Goal: Find specific page/section: Find specific page/section

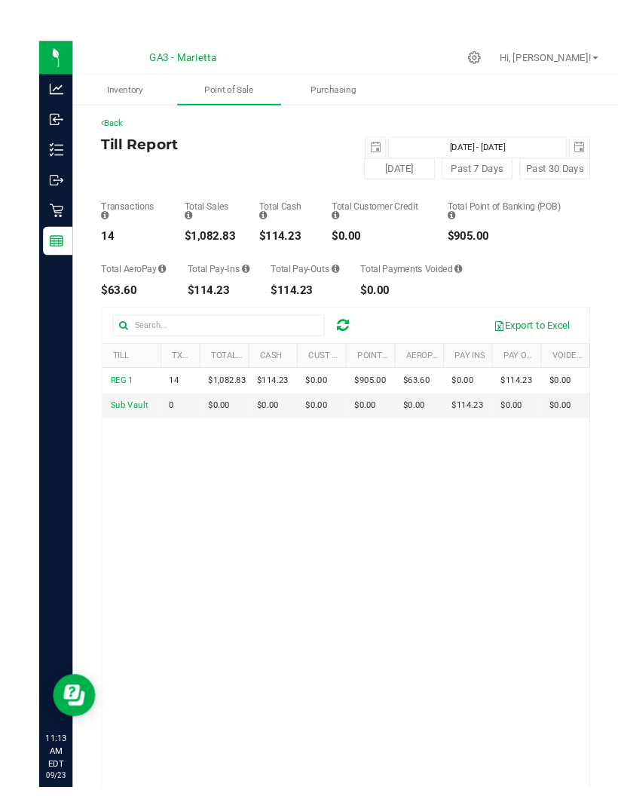
scroll to position [5, 0]
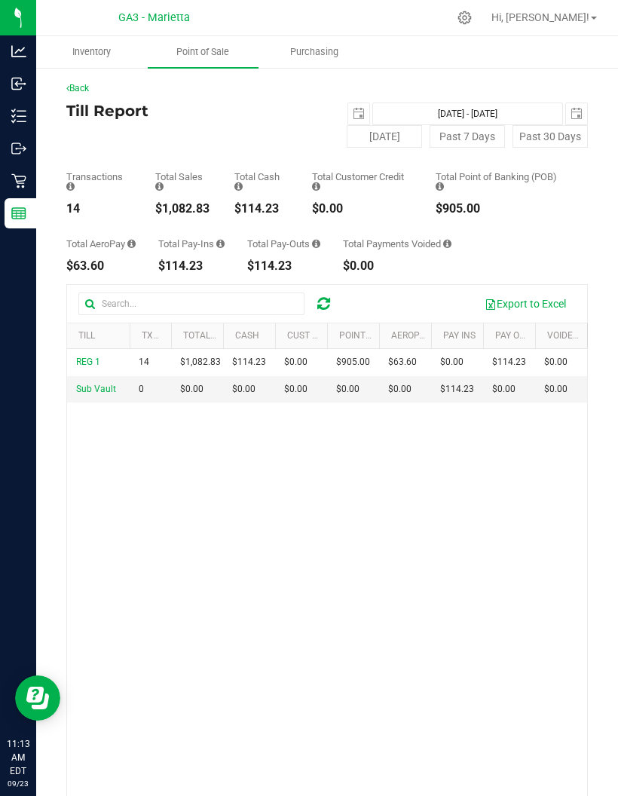
click at [24, 116] on line at bounding box center [21, 116] width 8 height 0
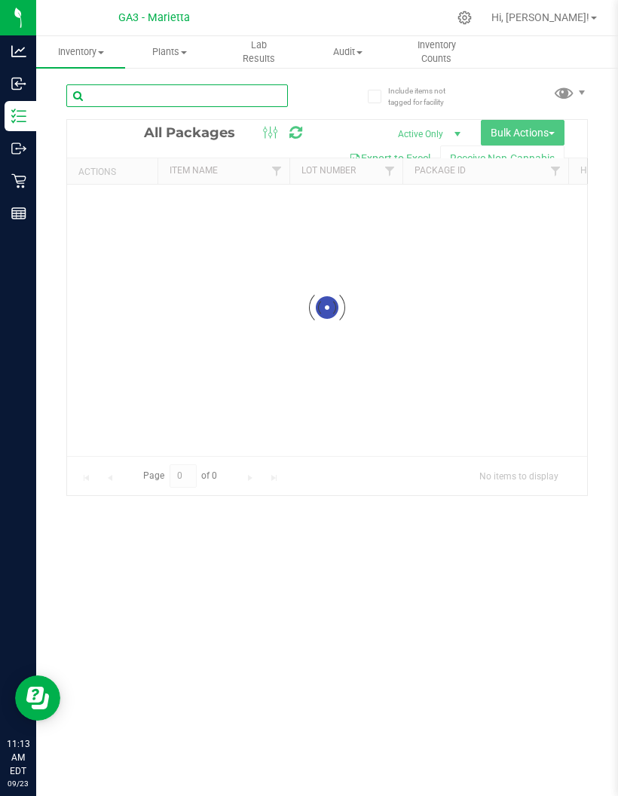
click at [245, 94] on input "text" at bounding box center [177, 95] width 222 height 23
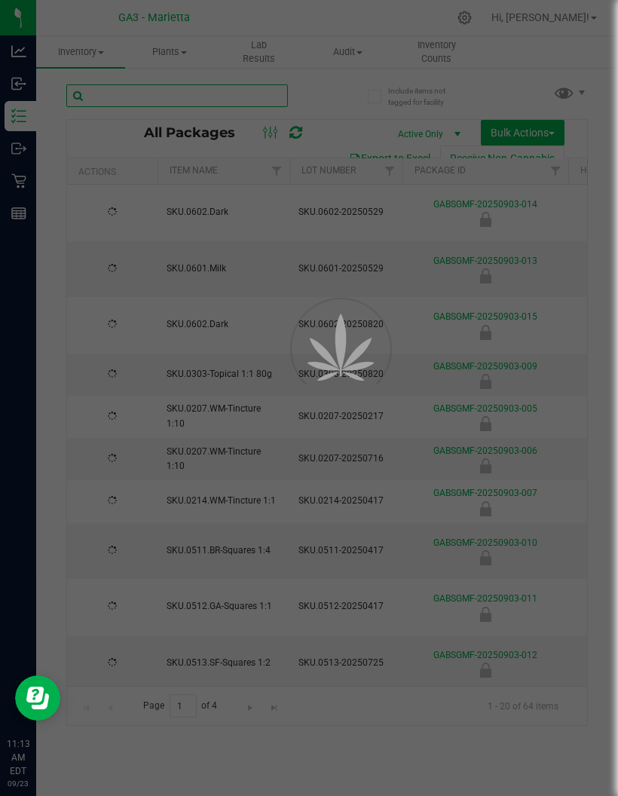
type input "[DATE]"
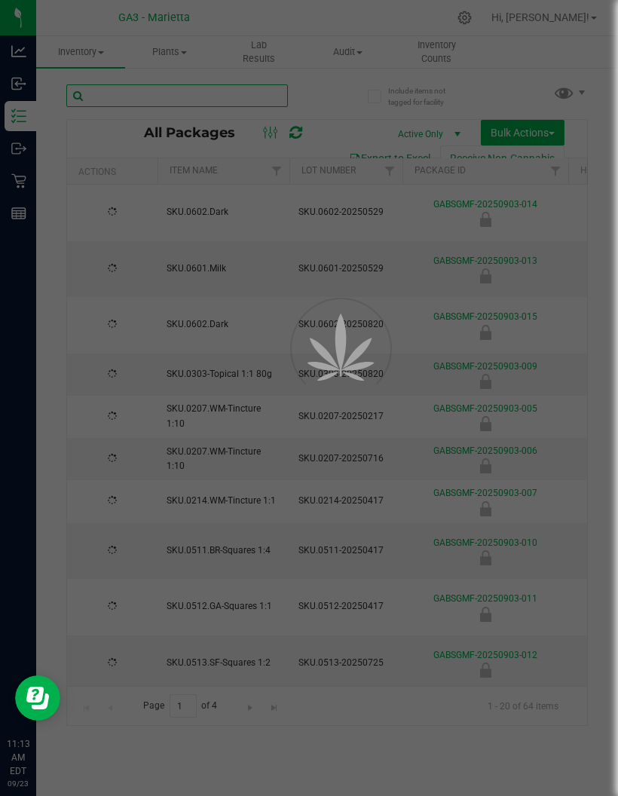
type input "[DATE]"
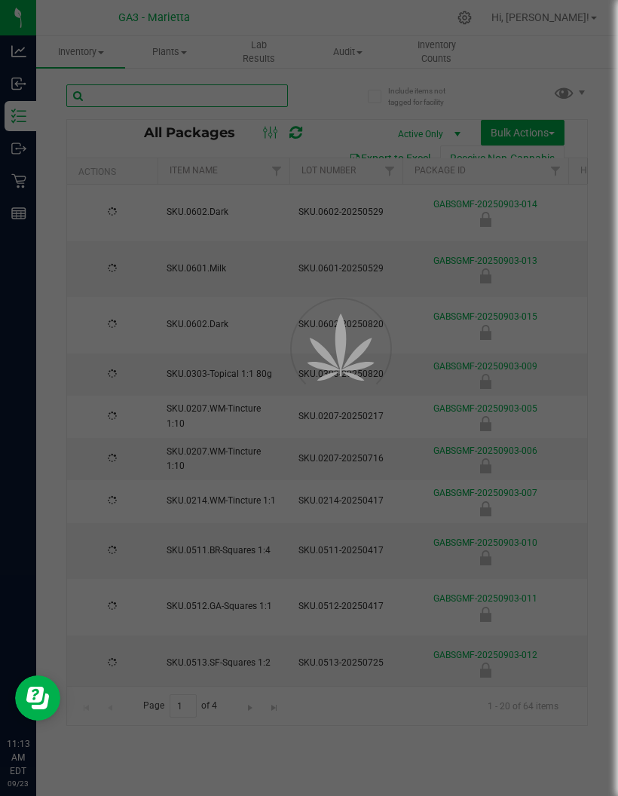
type input "[DATE]"
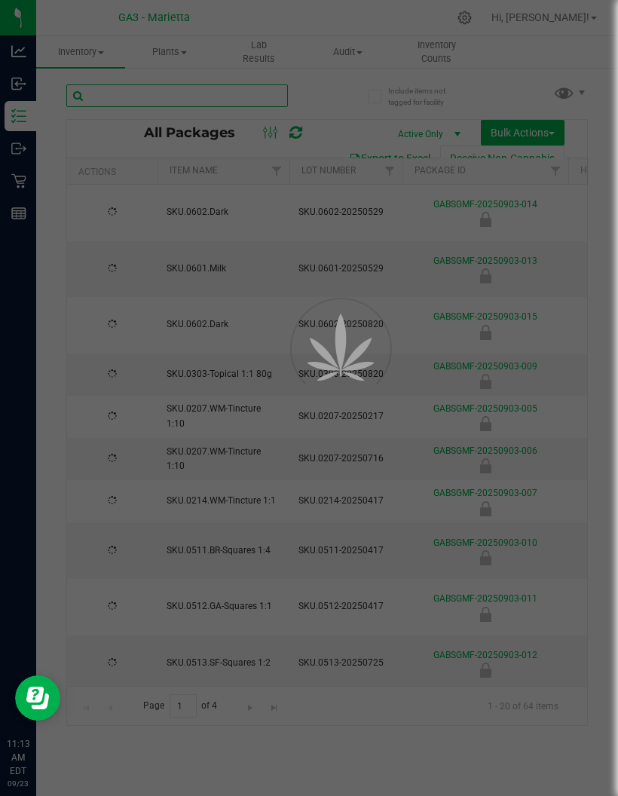
type input "[DATE]"
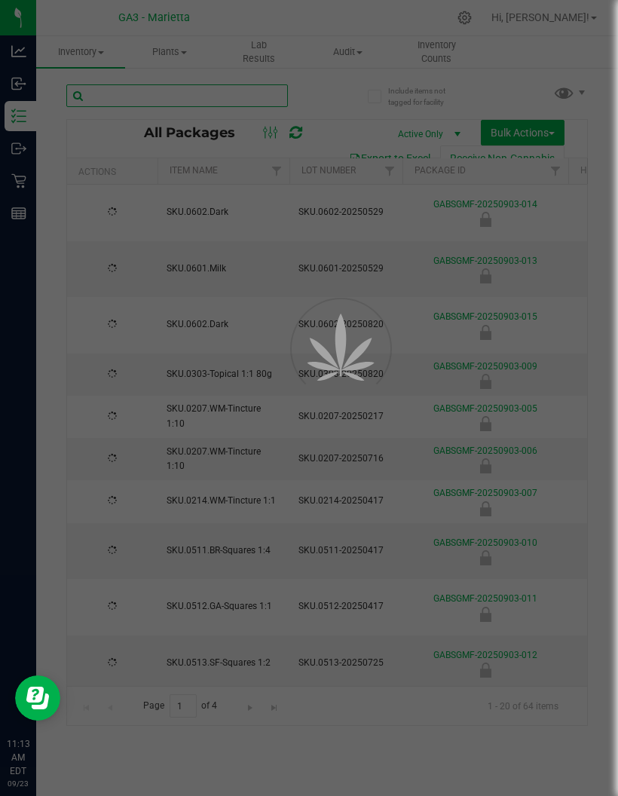
type input "[DATE]"
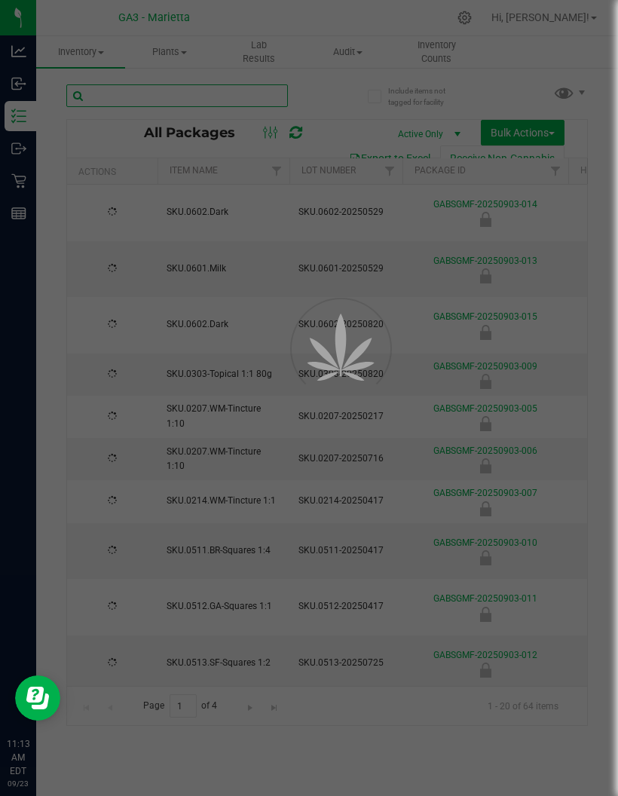
type input "[DATE]"
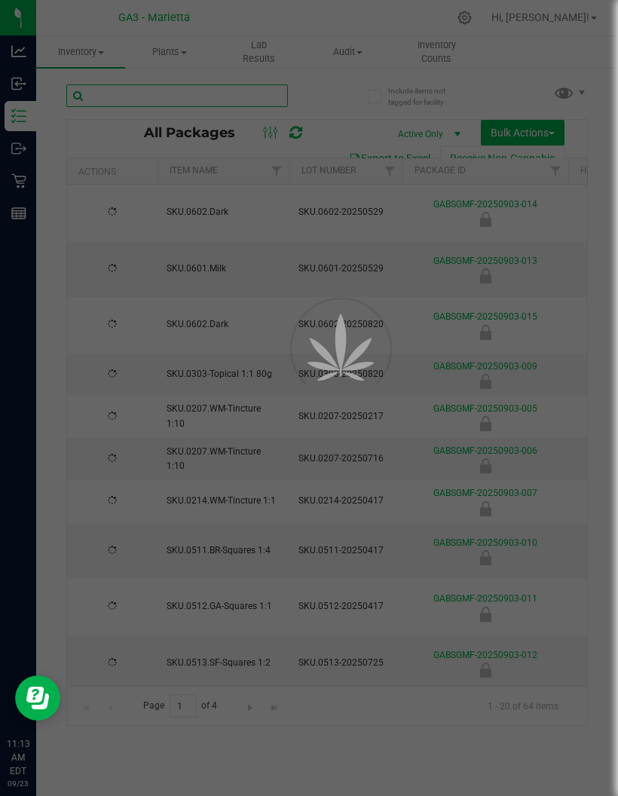
type input "[DATE]"
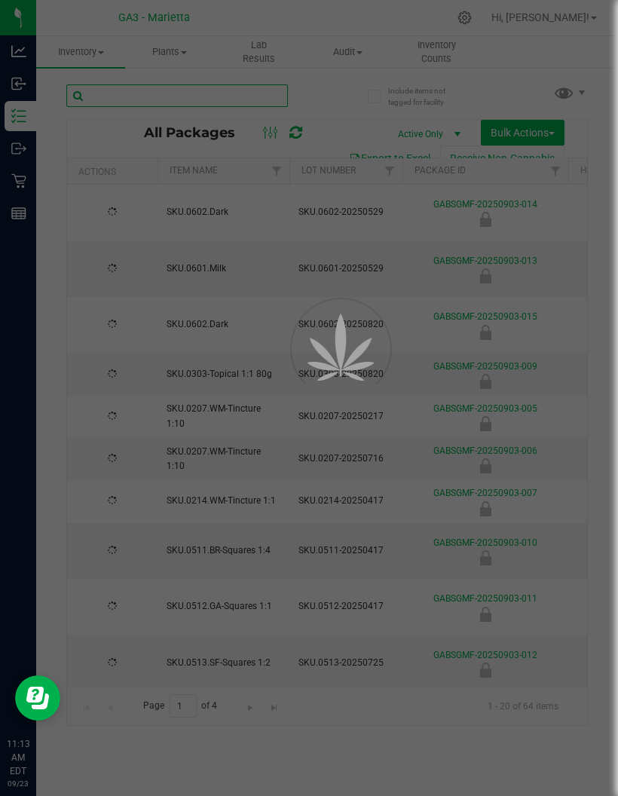
type input "[DATE]"
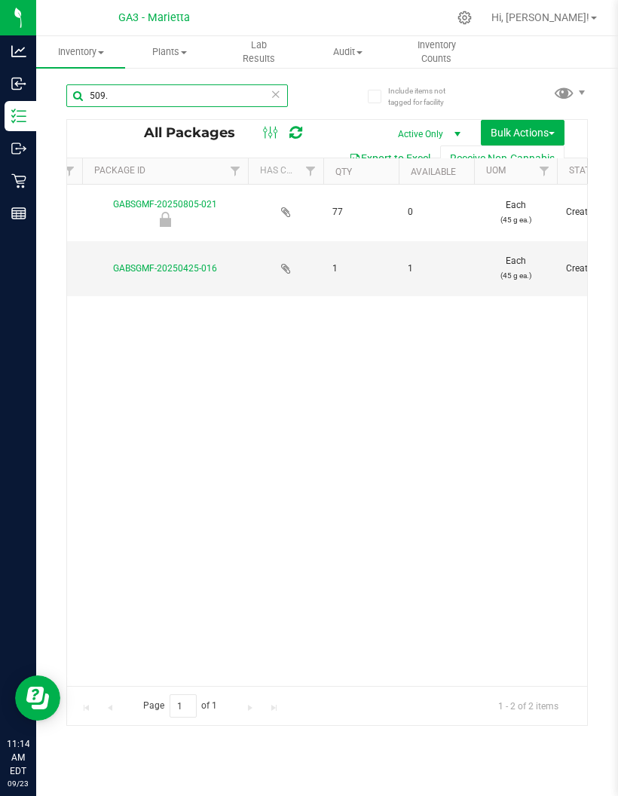
scroll to position [0, 321]
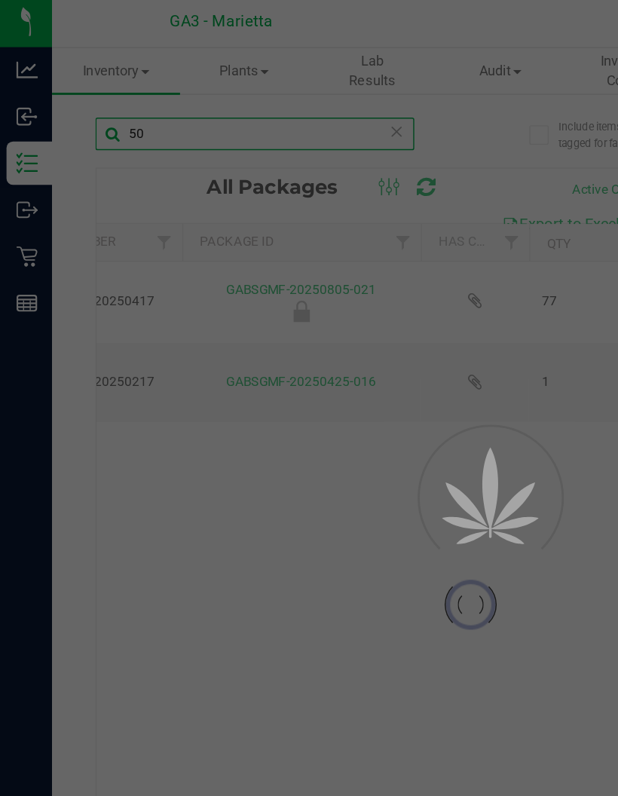
type input "508"
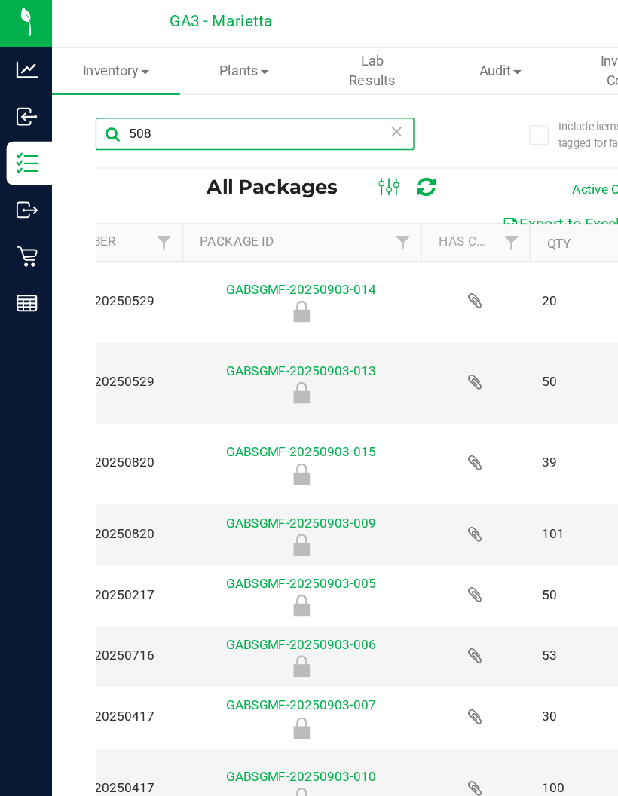
type input "[DATE]"
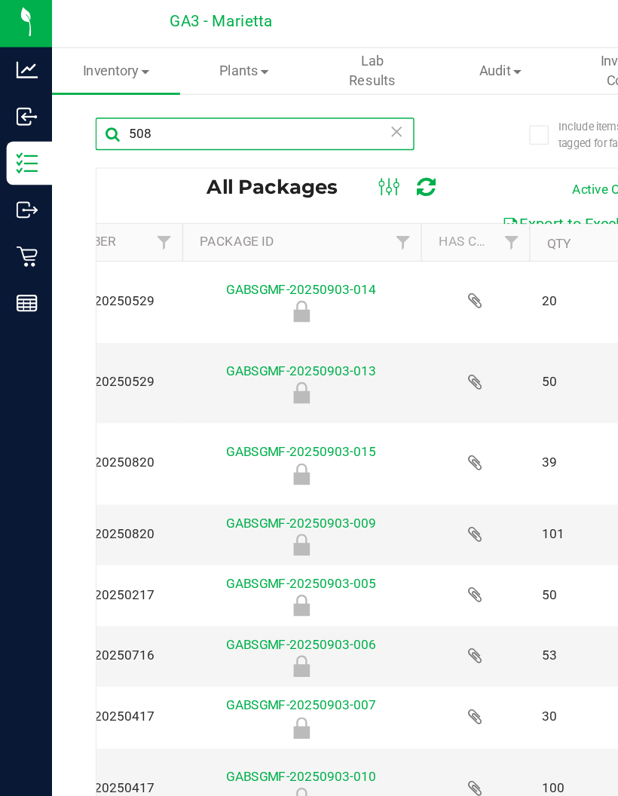
type input "[DATE]"
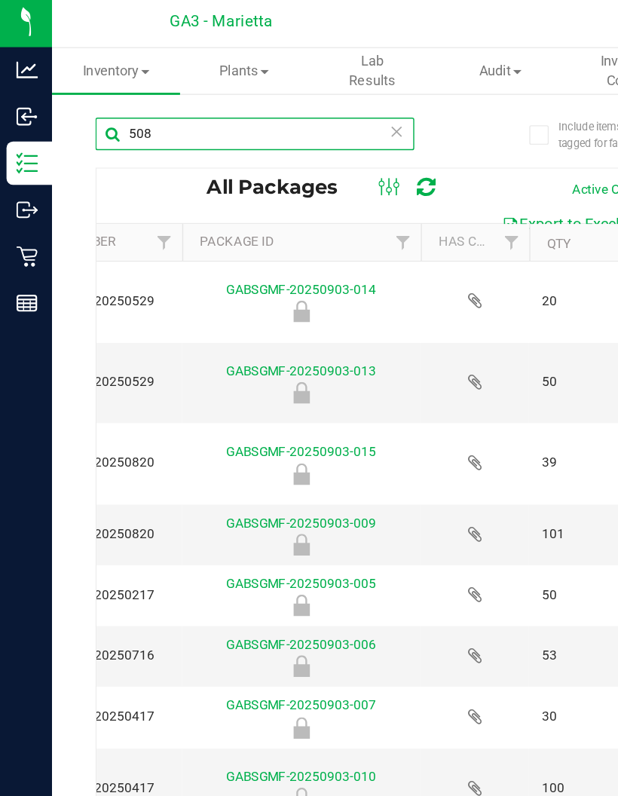
type input "[DATE]"
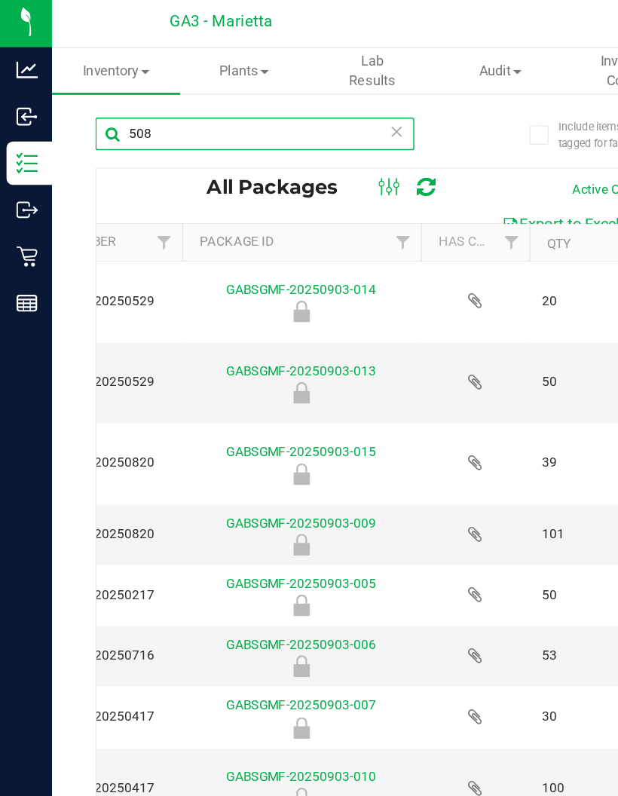
type input "[DATE]"
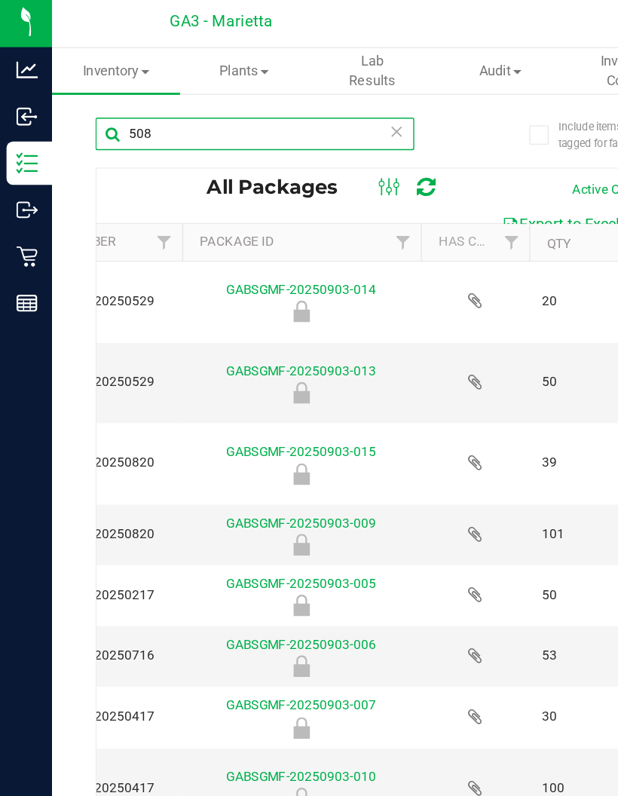
type input "[DATE]"
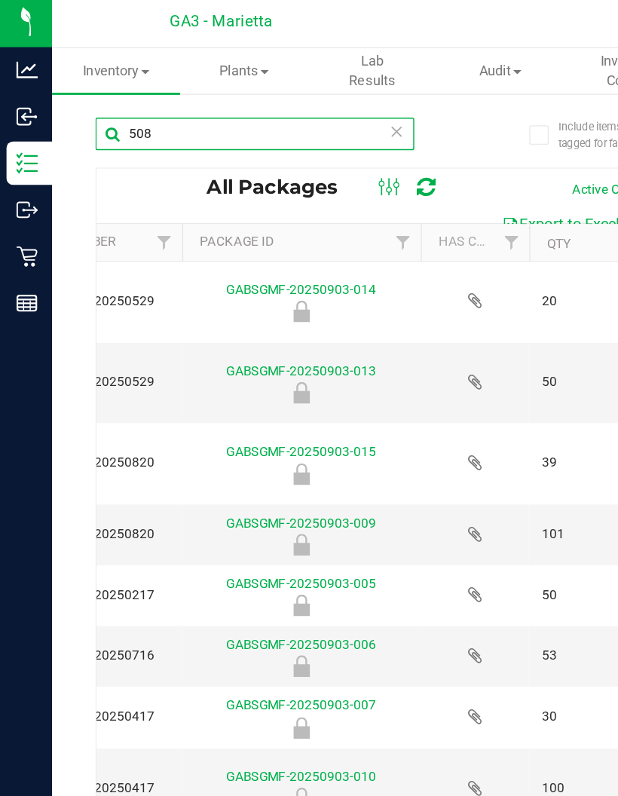
type input "[DATE]"
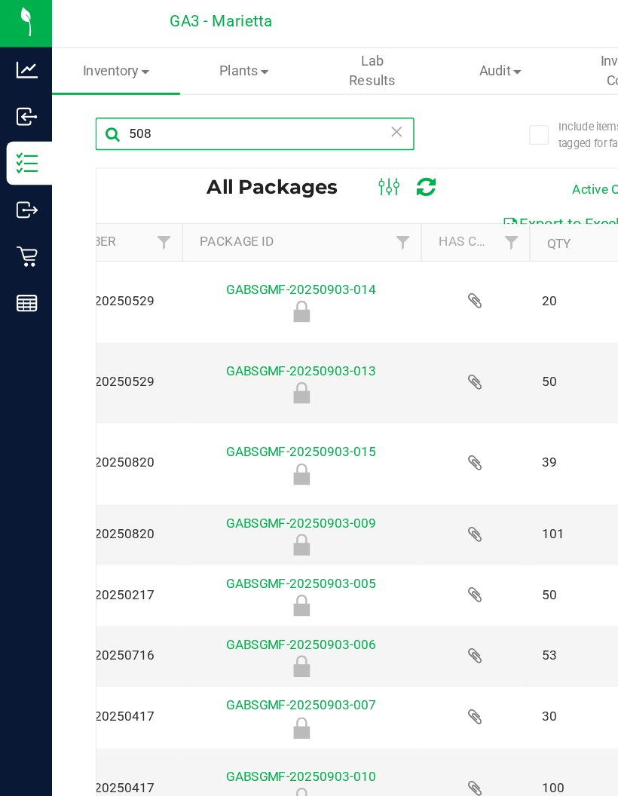
type input "[DATE]"
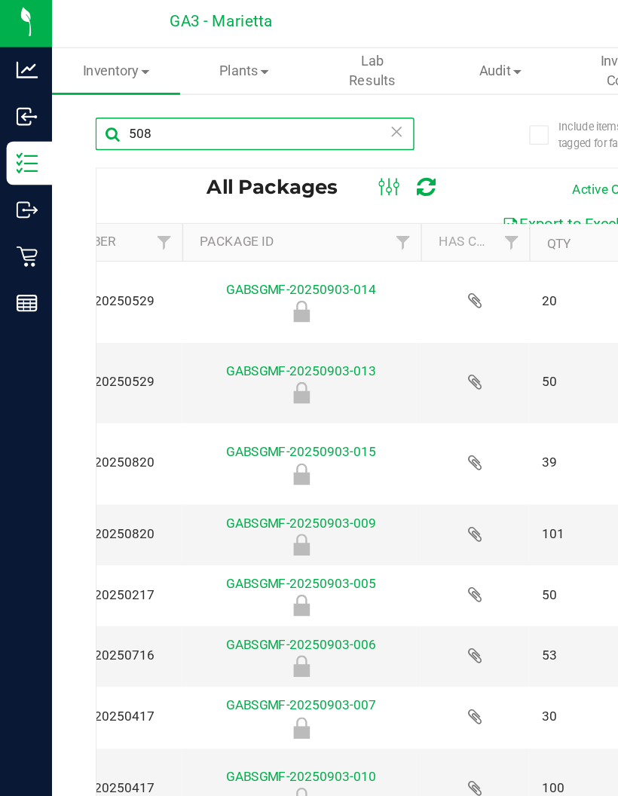
type input "[DATE]"
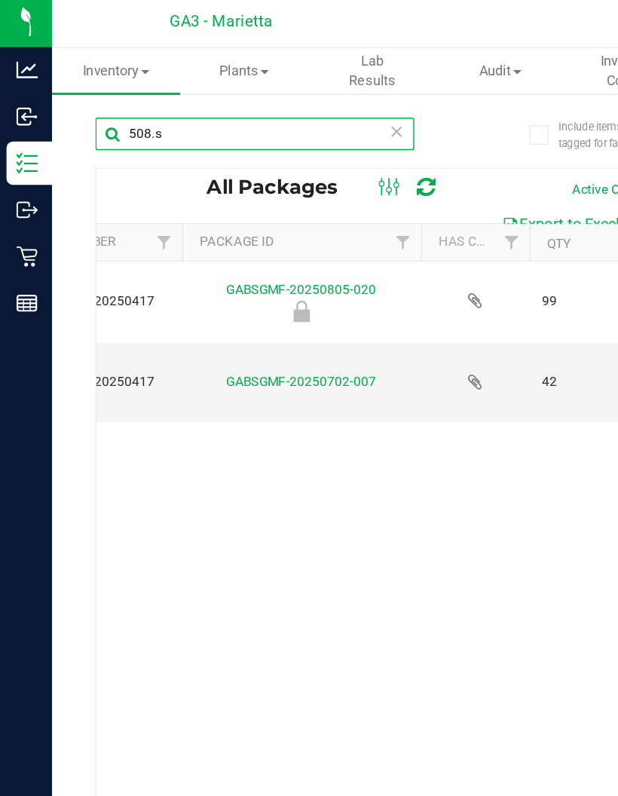
type input "[DOMAIN_NAME]"
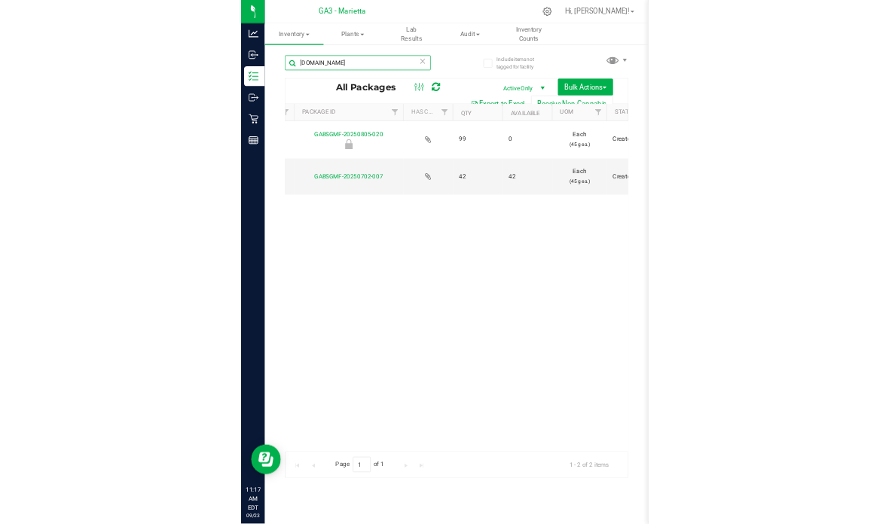
scroll to position [0, 322]
